Goal: Task Accomplishment & Management: Manage account settings

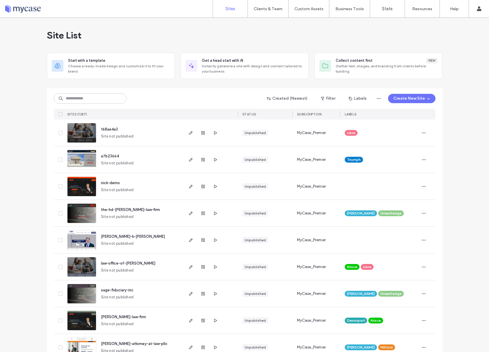
drag, startPoint x: 0, startPoint y: 0, endPoint x: 327, endPoint y: 27, distance: 327.8
click at [327, 27] on div "Site List" at bounding box center [245, 35] width 396 height 35
click at [59, 133] on icon at bounding box center [60, 133] width 2 height 2
click at [72, 94] on button "Assign Labels" at bounding box center [75, 98] width 42 height 9
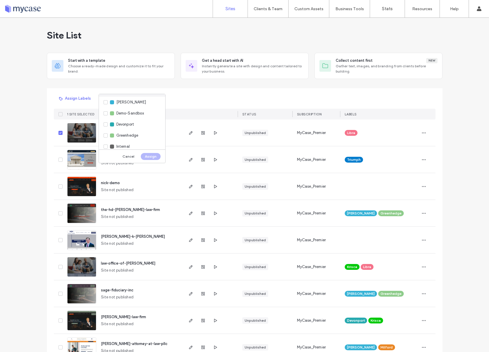
scroll to position [112, 0]
click at [116, 102] on span "[PERSON_NAME]" at bounding box center [131, 101] width 30 height 6
click at [148, 157] on button "Assign" at bounding box center [151, 156] width 20 height 7
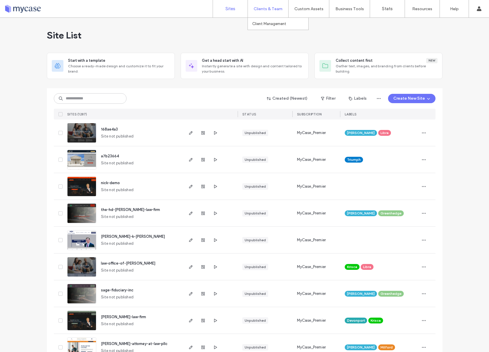
drag, startPoint x: 187, startPoint y: 131, endPoint x: 258, endPoint y: 3, distance: 145.8
click at [0, 0] on div "Sites Clients & Team Client Management Custom Assets Custom Templates Custom Se…" at bounding box center [244, 176] width 489 height 352
click at [424, 132] on span "button" at bounding box center [424, 132] width 9 height 9
click at [406, 148] on span "Rename Site" at bounding box center [397, 148] width 23 height 6
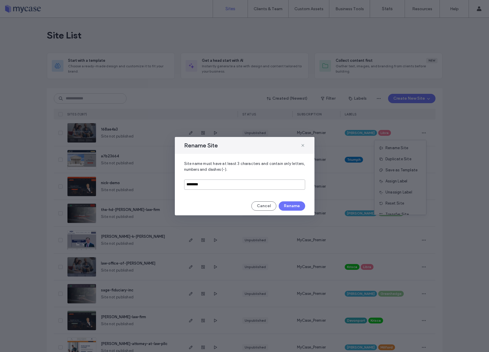
click at [215, 184] on input "********" at bounding box center [244, 184] width 121 height 10
type input "*"
type input "**********"
click at [291, 204] on button "Rename" at bounding box center [292, 205] width 26 height 9
